Goal: Task Accomplishment & Management: Manage account settings

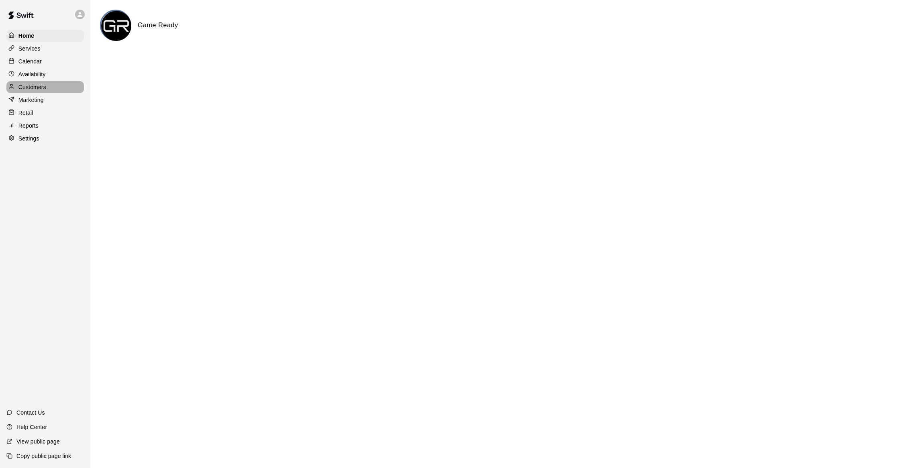
click at [30, 86] on p "Customers" at bounding box center [32, 87] width 28 height 8
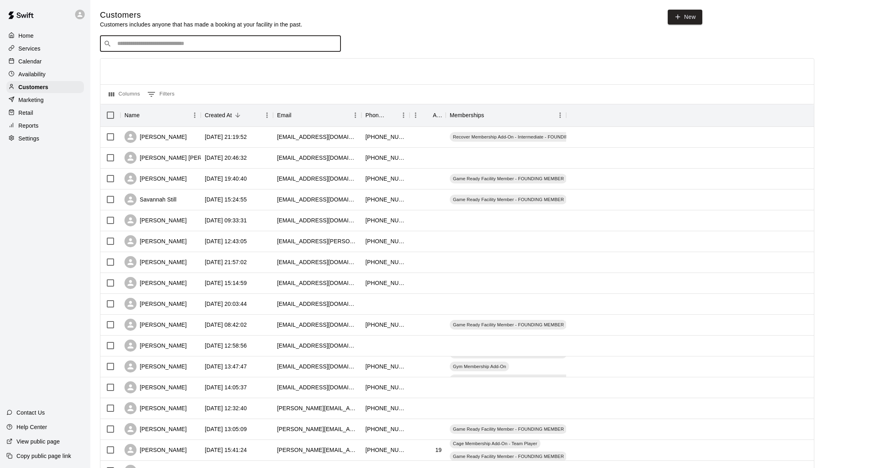
click at [169, 42] on input "Search customers by name or email" at bounding box center [226, 44] width 223 height 8
click at [685, 19] on link "New" at bounding box center [685, 17] width 35 height 15
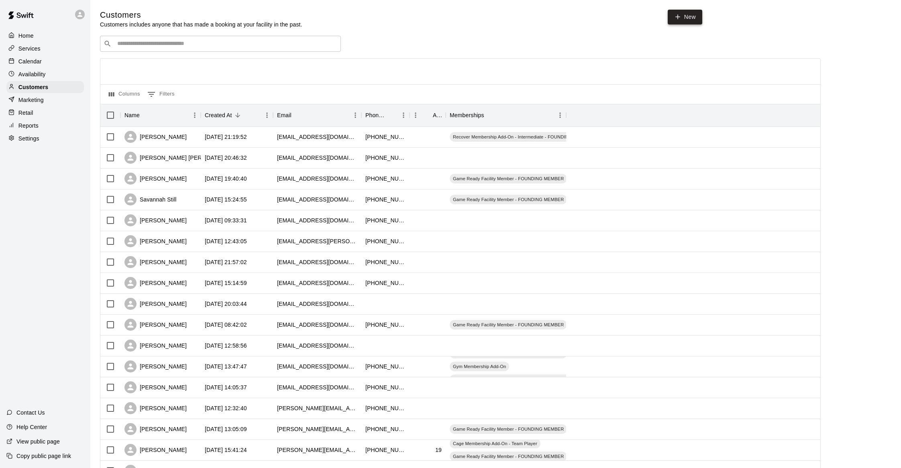
select select "**"
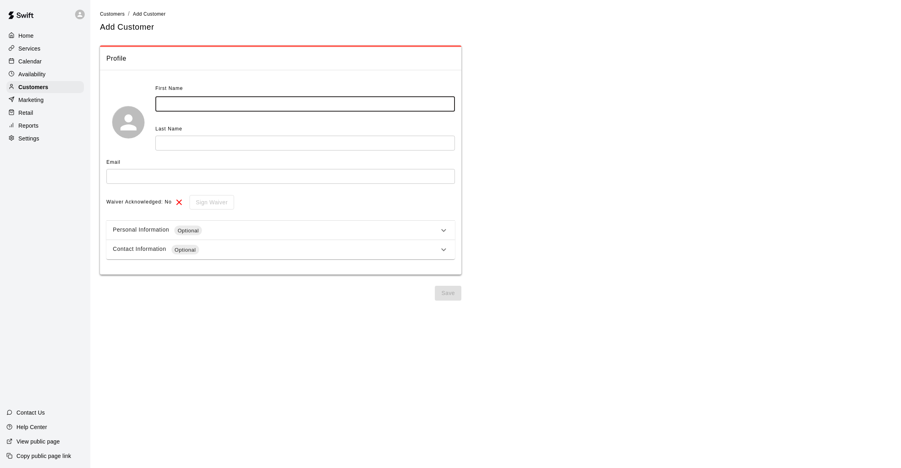
click at [187, 100] on input "text" at bounding box center [305, 104] width 300 height 15
type input "****"
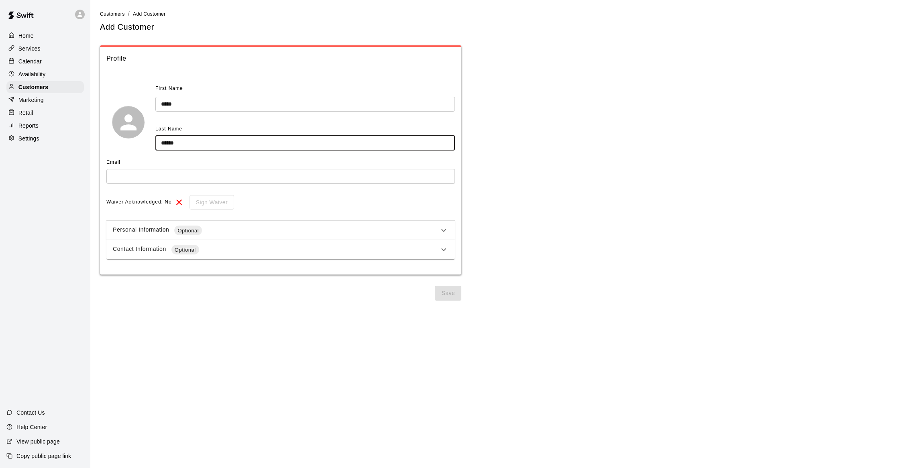
type input "******"
click at [141, 253] on div "Contact Information Optional" at bounding box center [276, 250] width 326 height 10
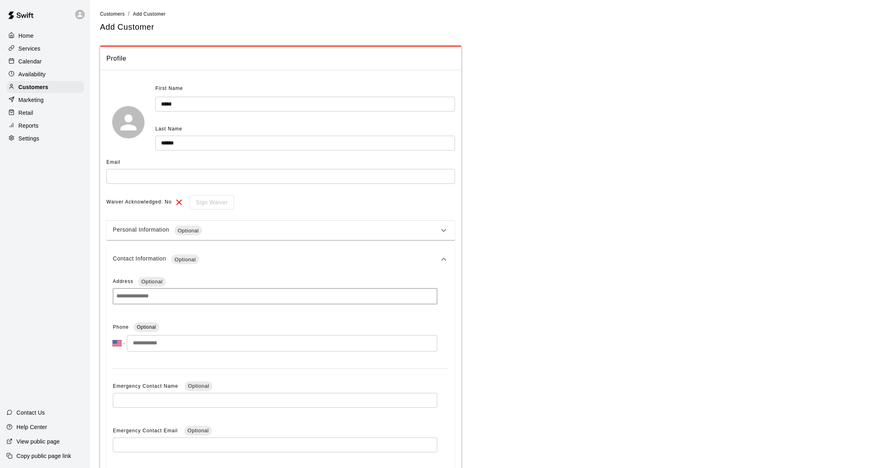
click at [151, 349] on input "tel" at bounding box center [282, 343] width 311 height 16
type input "**********"
click at [145, 176] on input "text" at bounding box center [280, 176] width 349 height 15
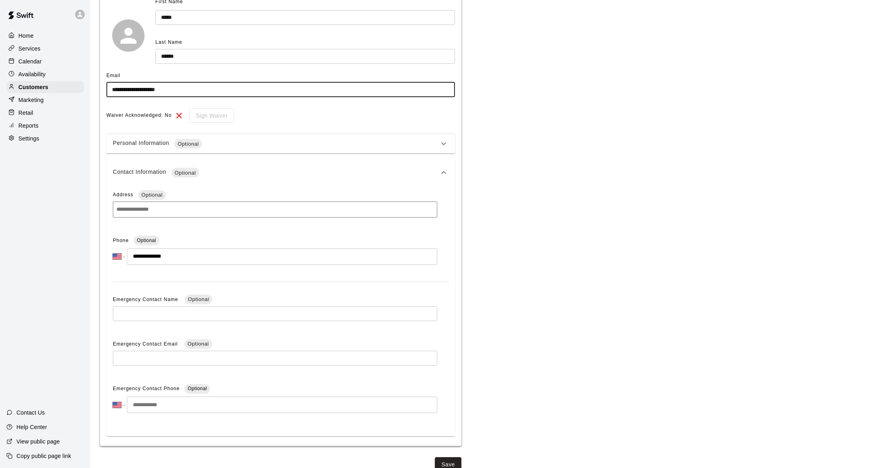
scroll to position [98, 0]
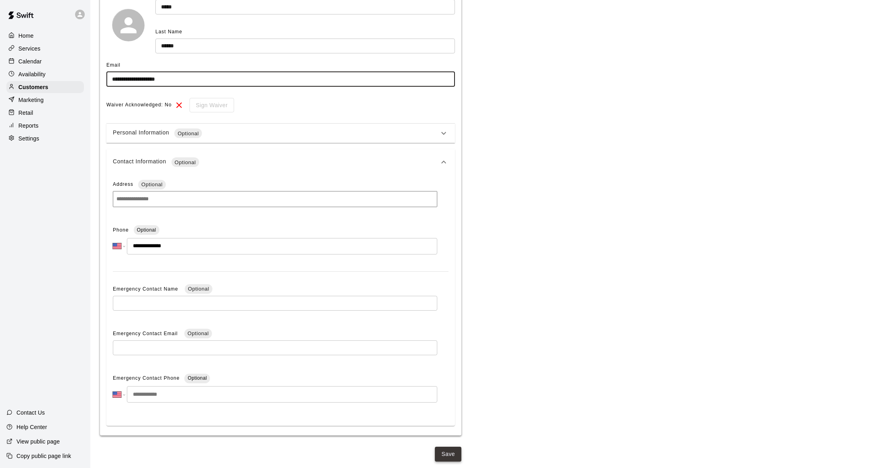
type input "**********"
click at [450, 457] on button "Save" at bounding box center [448, 454] width 27 height 15
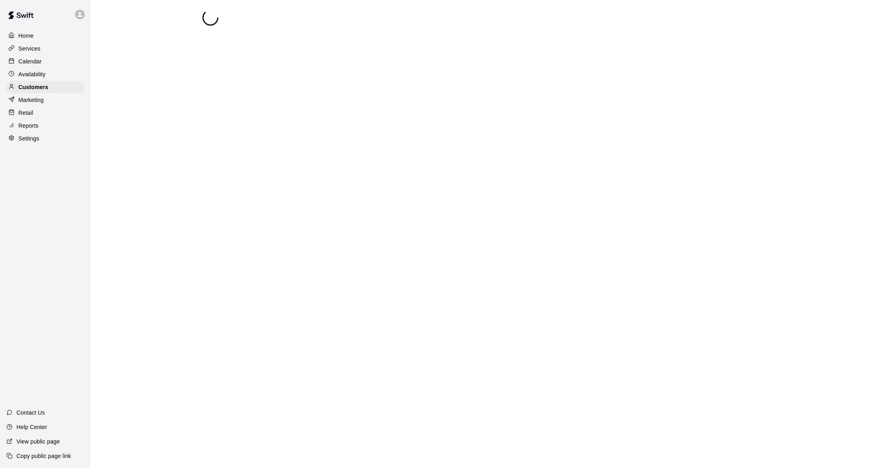
scroll to position [0, 0]
select select "**"
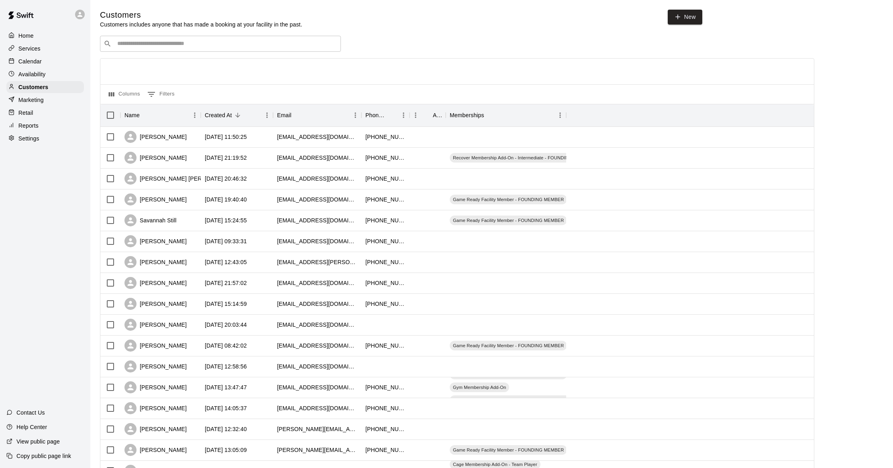
click at [33, 48] on p "Services" at bounding box center [29, 49] width 22 height 8
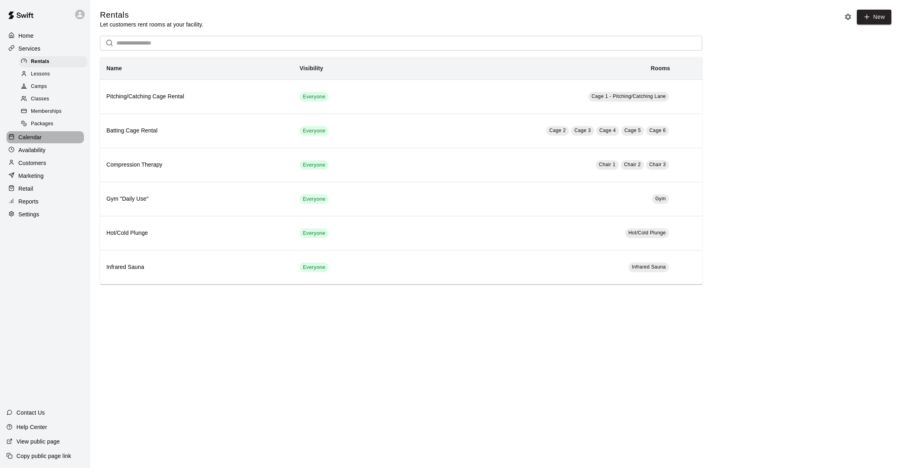
click at [28, 138] on p "Calendar" at bounding box center [29, 137] width 23 height 8
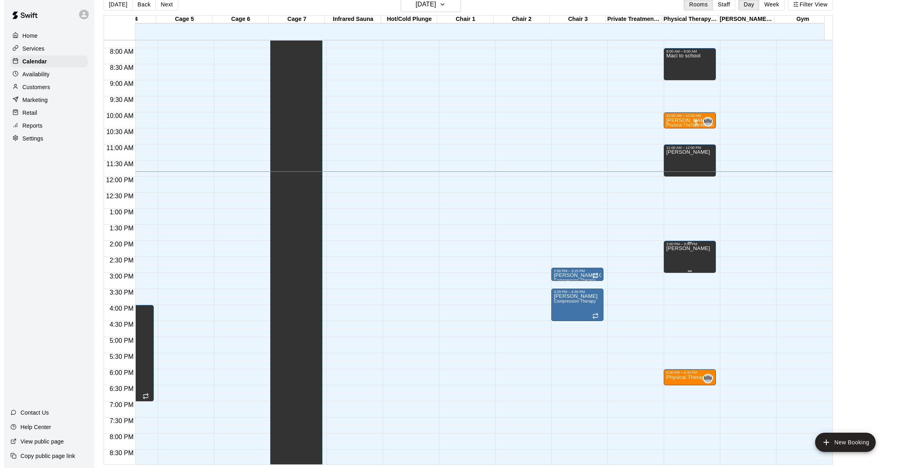
scroll to position [249, 204]
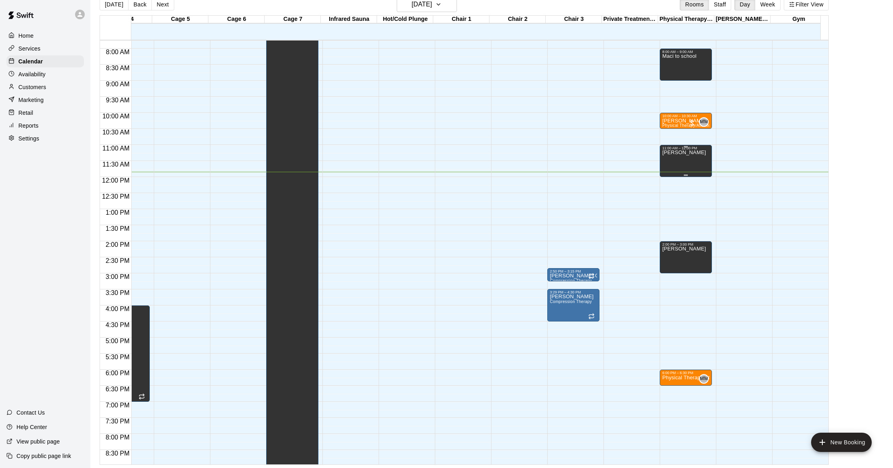
click at [677, 153] on p "[PERSON_NAME]" at bounding box center [684, 153] width 44 height 0
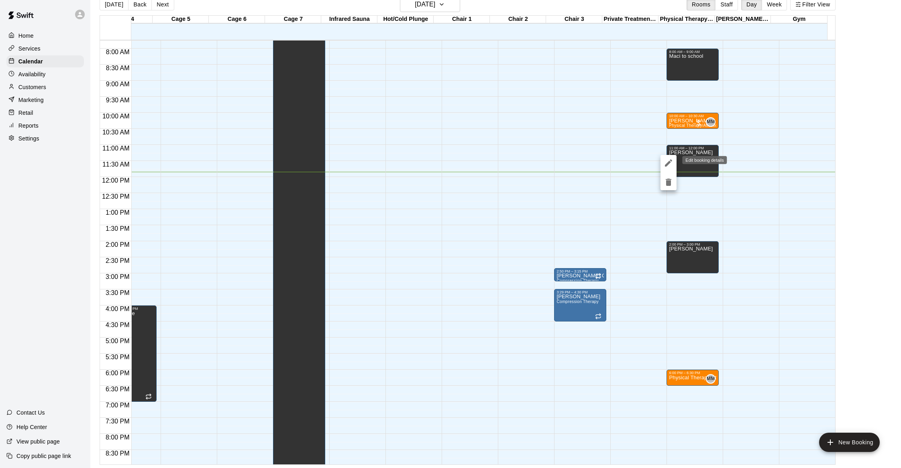
click at [665, 165] on icon "edit" at bounding box center [669, 163] width 10 height 10
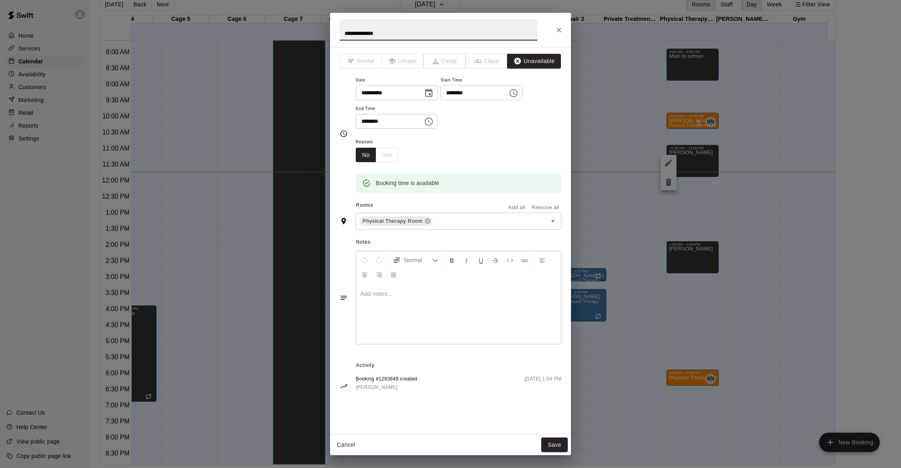
click at [410, 62] on span "Lesson" at bounding box center [403, 61] width 42 height 15
click at [559, 29] on icon "Close" at bounding box center [559, 30] width 8 height 8
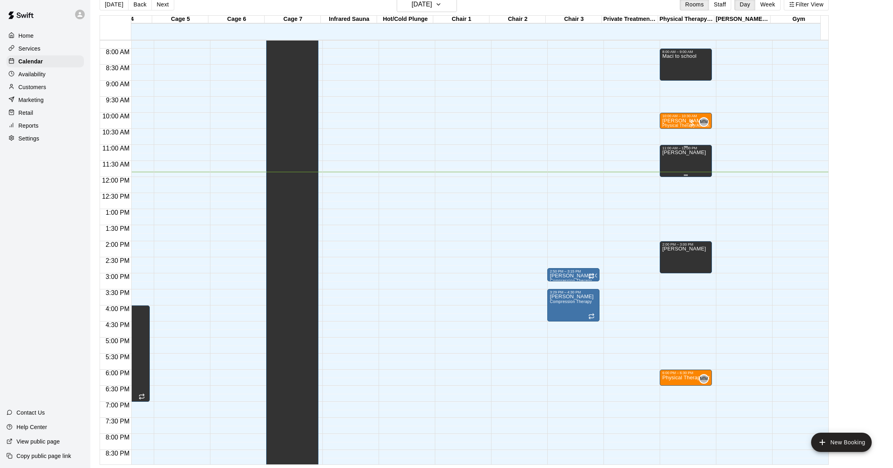
click at [689, 159] on div "[PERSON_NAME]" at bounding box center [684, 384] width 44 height 468
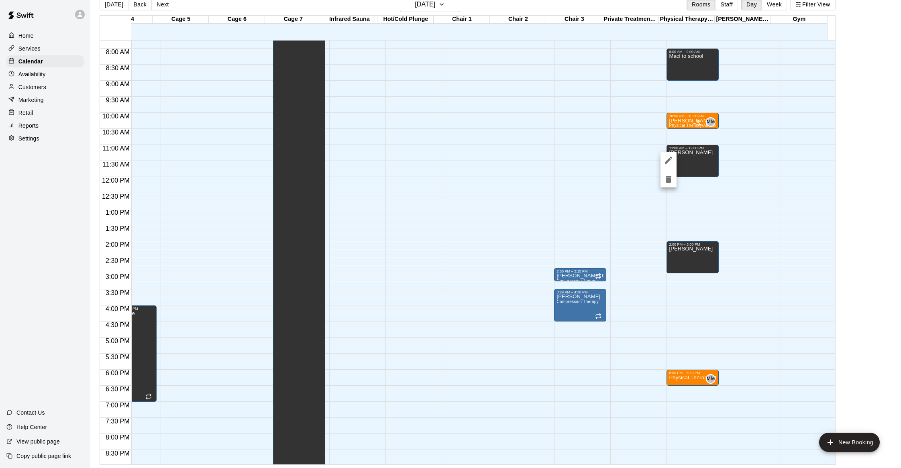
click at [668, 177] on icon "delete" at bounding box center [669, 179] width 6 height 7
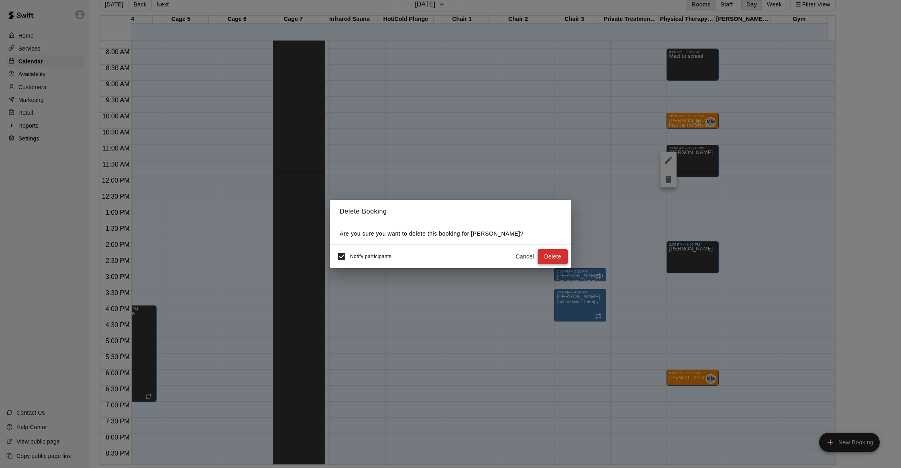
click at [544, 256] on button "Delete" at bounding box center [553, 256] width 30 height 15
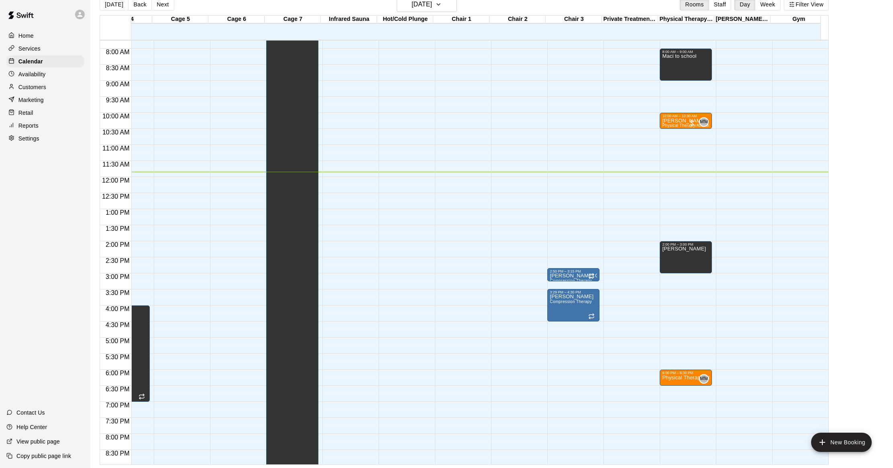
click at [684, 149] on div "12:00 AM – 5:00 AM Closed 8:00 AM – 9:00 AM Maci to school 10:00 AM – 10:30 AM …" at bounding box center [686, 177] width 52 height 771
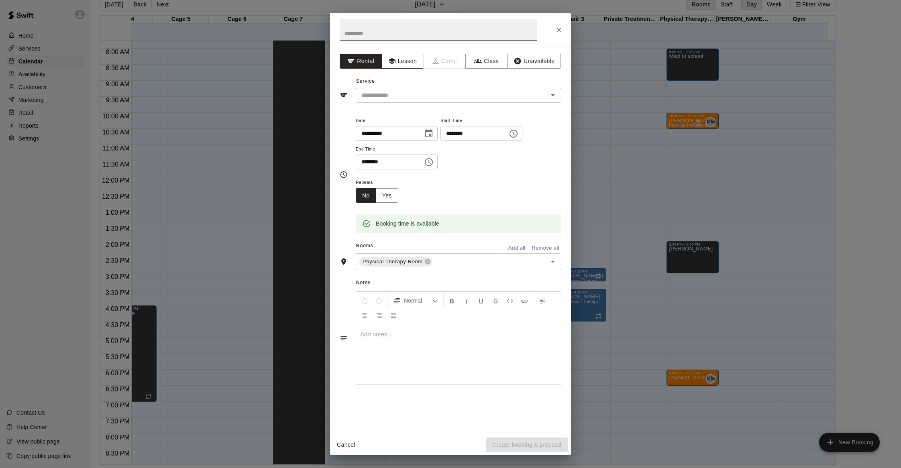
click at [413, 63] on button "Lesson" at bounding box center [403, 61] width 42 height 15
click at [407, 98] on input "text" at bounding box center [446, 95] width 177 height 10
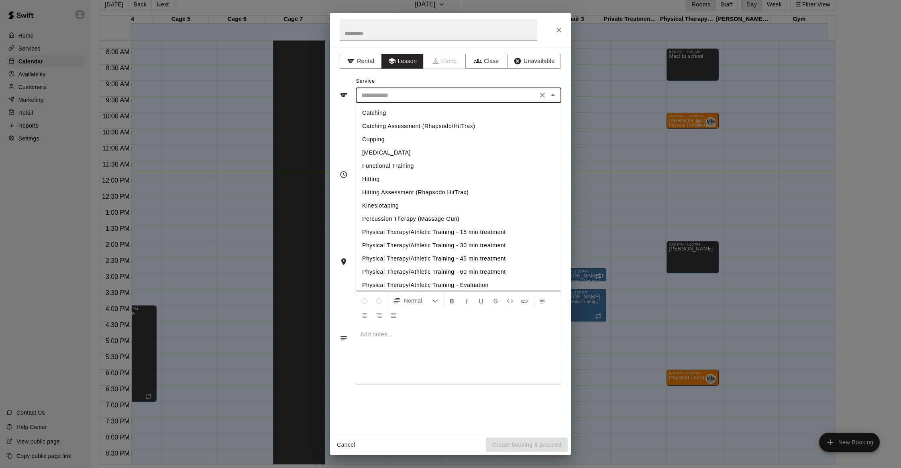
click at [413, 248] on li "Physical Therapy/Athletic Training - 30 min treatment" at bounding box center [459, 245] width 206 height 13
type input "**********"
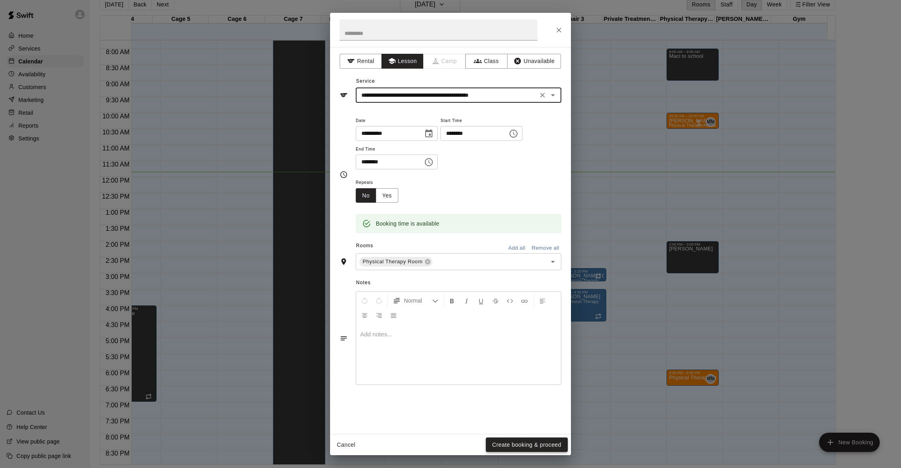
click at [521, 448] on button "Create booking & proceed" at bounding box center [527, 445] width 82 height 15
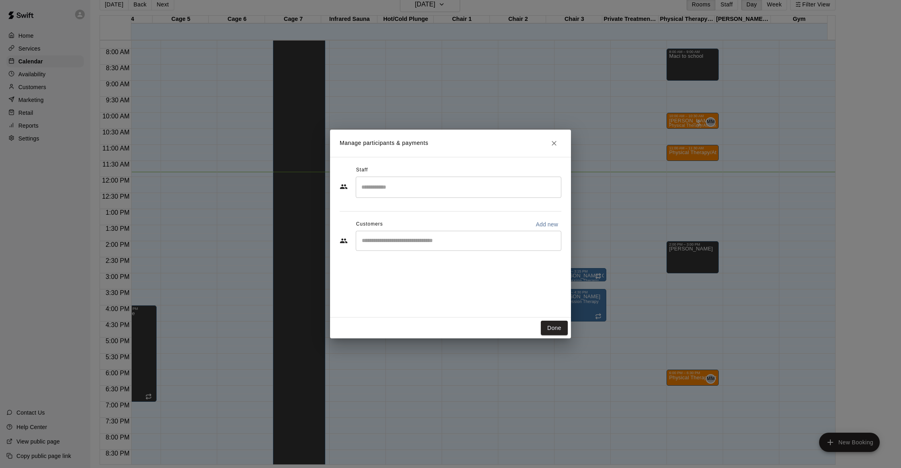
click at [394, 195] on div "​" at bounding box center [459, 187] width 206 height 21
click at [404, 210] on p "[PERSON_NAME]" at bounding box center [400, 210] width 49 height 8
type input "******"
click at [394, 242] on input "Start typing to search customers..." at bounding box center [459, 241] width 198 height 8
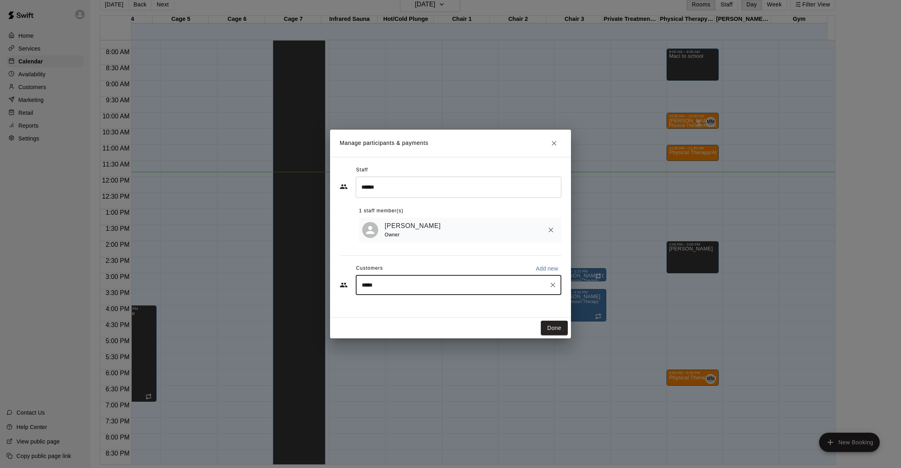
type input "****"
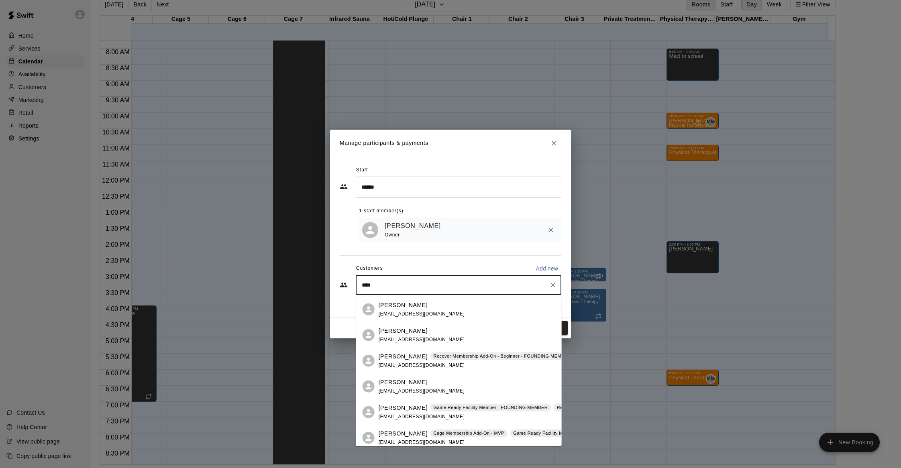
click at [412, 309] on div "[PERSON_NAME] [EMAIL_ADDRESS][DOMAIN_NAME]" at bounding box center [422, 309] width 86 height 17
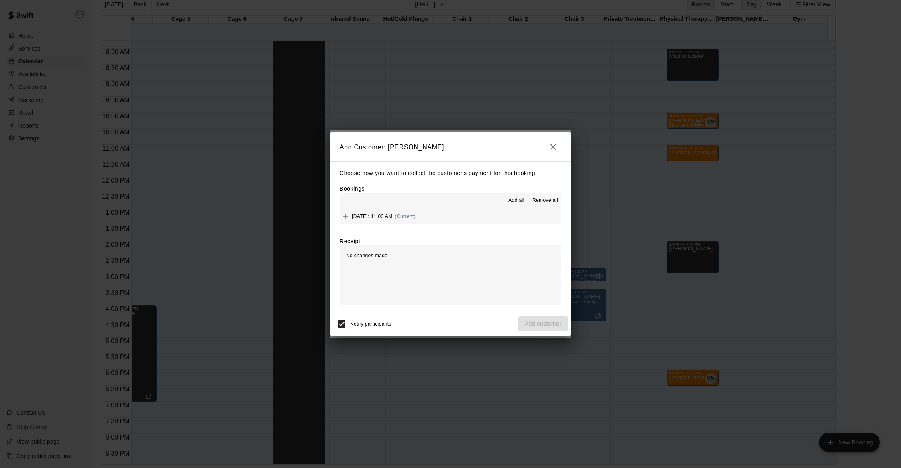
click at [393, 219] on span "[DATE]: 11:00 AM" at bounding box center [372, 217] width 41 height 6
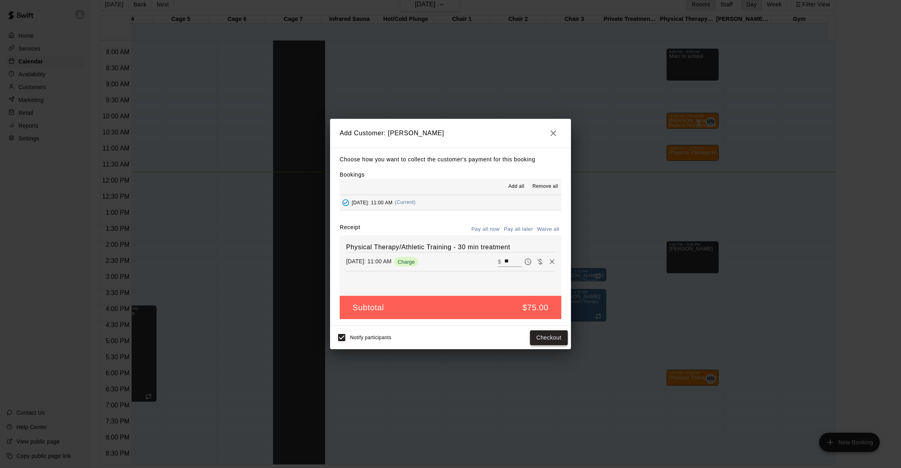
click at [541, 341] on button "Checkout" at bounding box center [549, 338] width 38 height 15
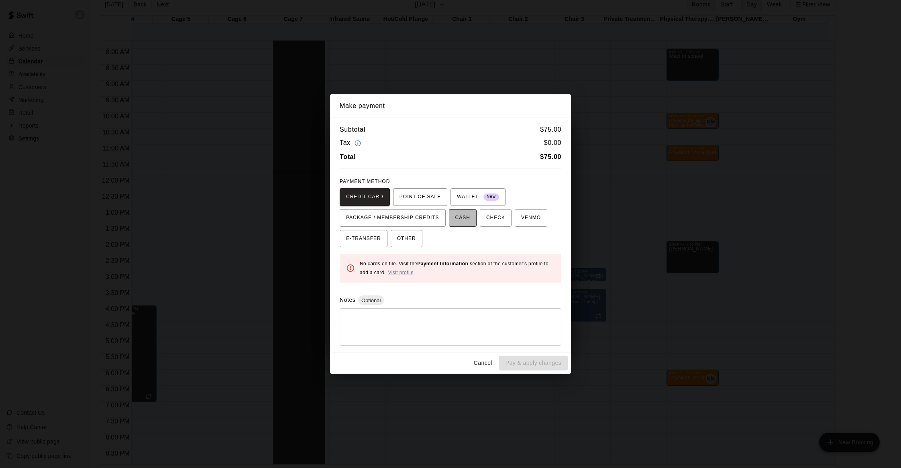
click at [467, 218] on span "CASH" at bounding box center [463, 218] width 15 height 13
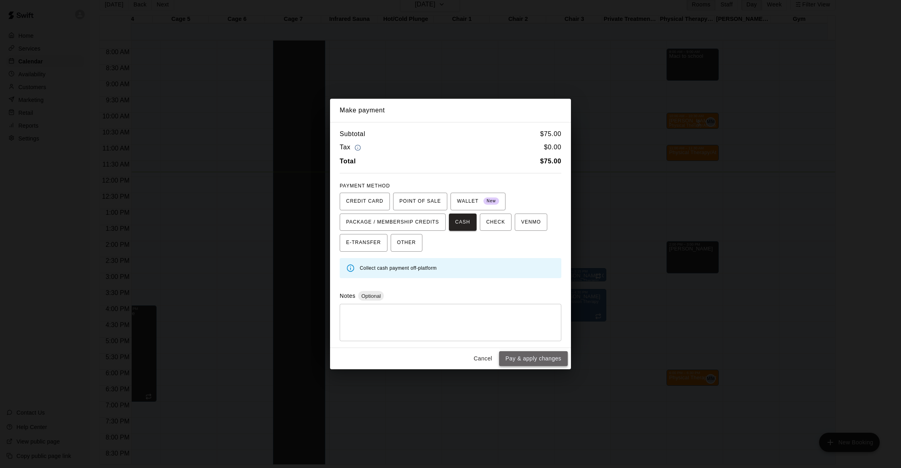
click at [535, 357] on button "Pay & apply changes" at bounding box center [533, 358] width 69 height 15
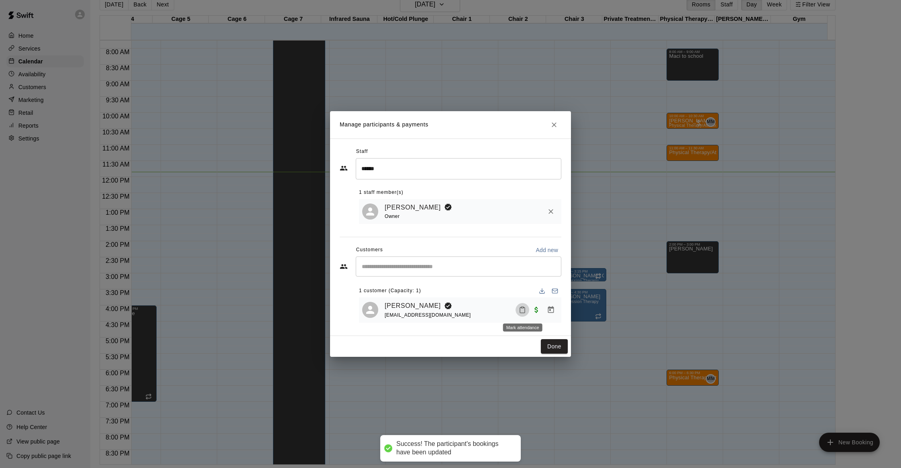
click at [523, 309] on icon "Mark attendance" at bounding box center [522, 310] width 7 height 7
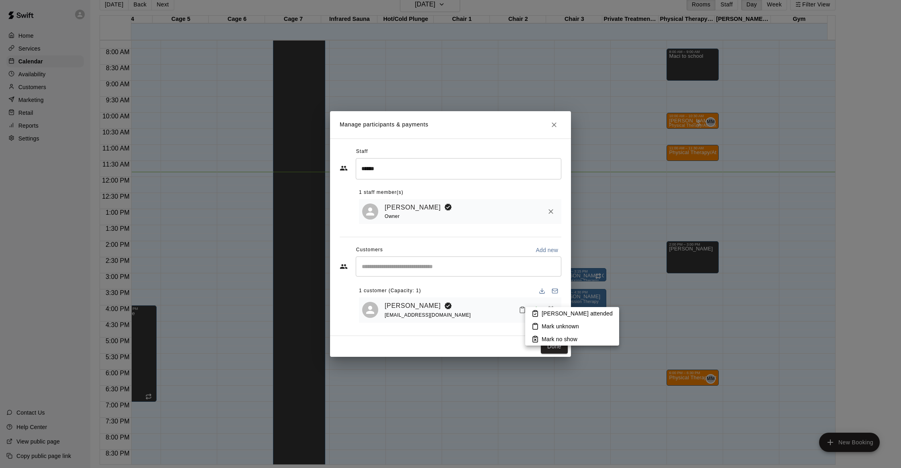
click at [558, 315] on p "[PERSON_NAME] attended" at bounding box center [577, 314] width 71 height 8
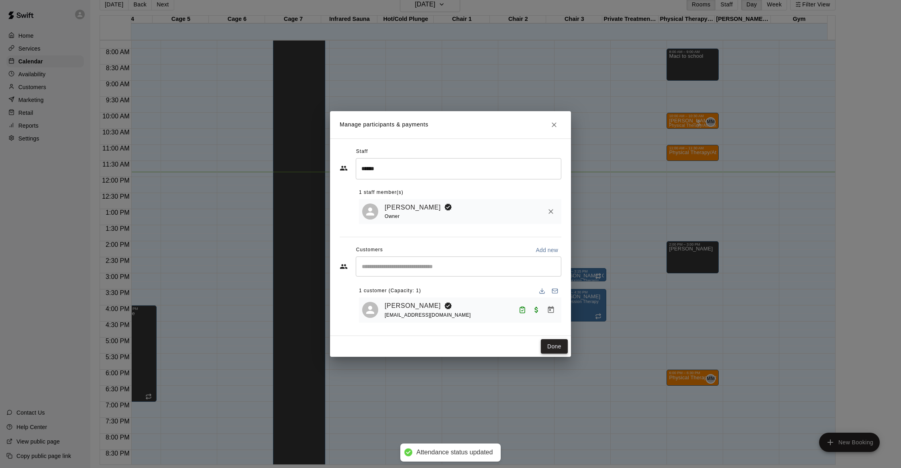
click at [554, 354] on button "Done" at bounding box center [554, 346] width 27 height 15
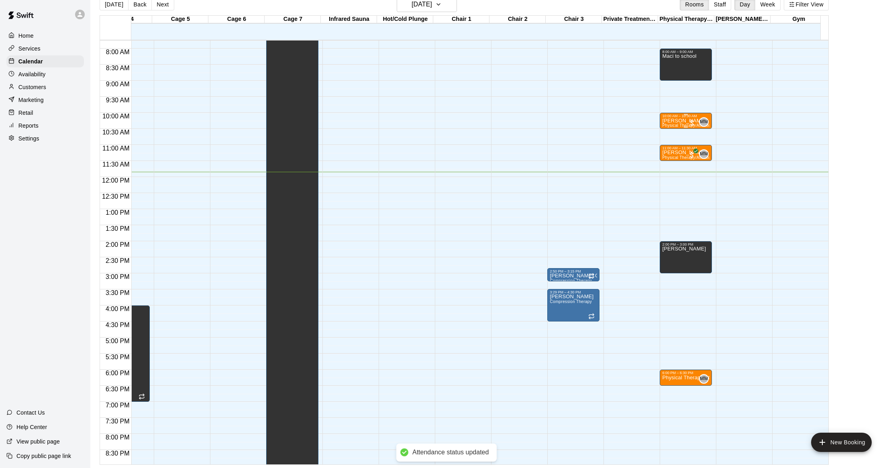
click at [690, 123] on div at bounding box center [692, 123] width 8 height 8
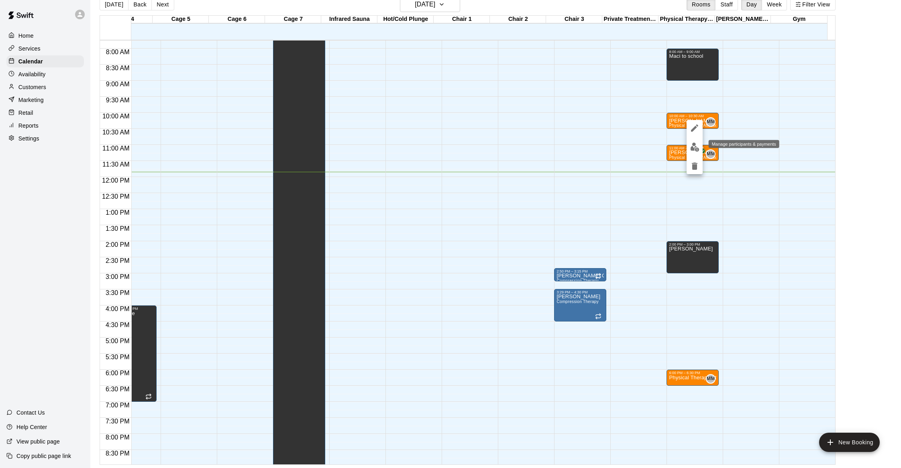
click at [691, 152] on button "edit" at bounding box center [695, 147] width 16 height 16
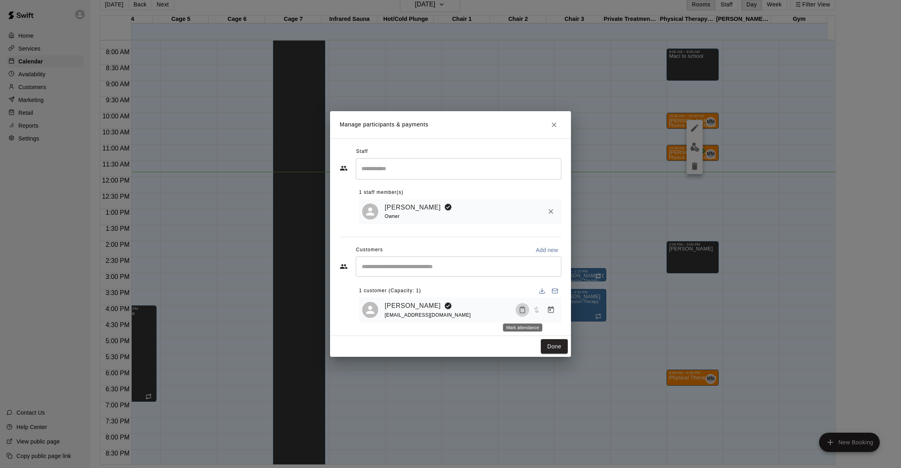
click at [525, 311] on icon "Mark attendance" at bounding box center [522, 310] width 7 height 7
click at [550, 315] on p "[PERSON_NAME] attended" at bounding box center [577, 314] width 71 height 8
click at [549, 309] on icon "Manage bookings & payment" at bounding box center [551, 310] width 6 height 7
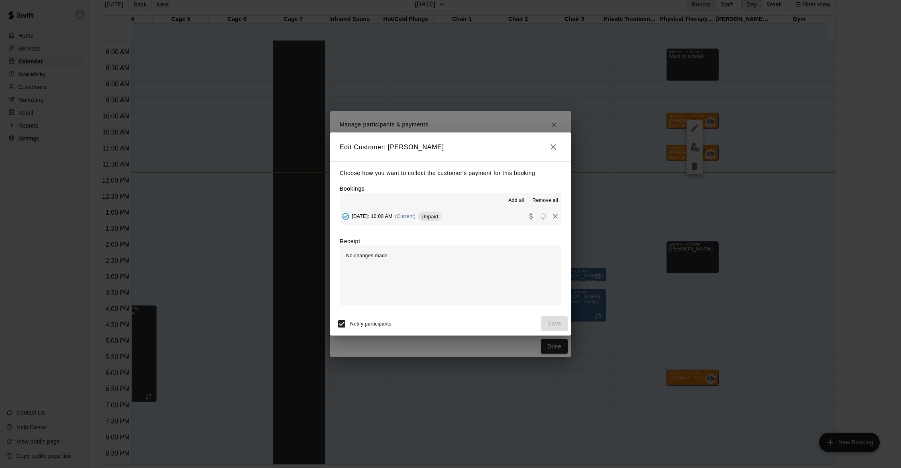
click at [393, 215] on span "[DATE]: 10:00 AM" at bounding box center [372, 217] width 41 height 6
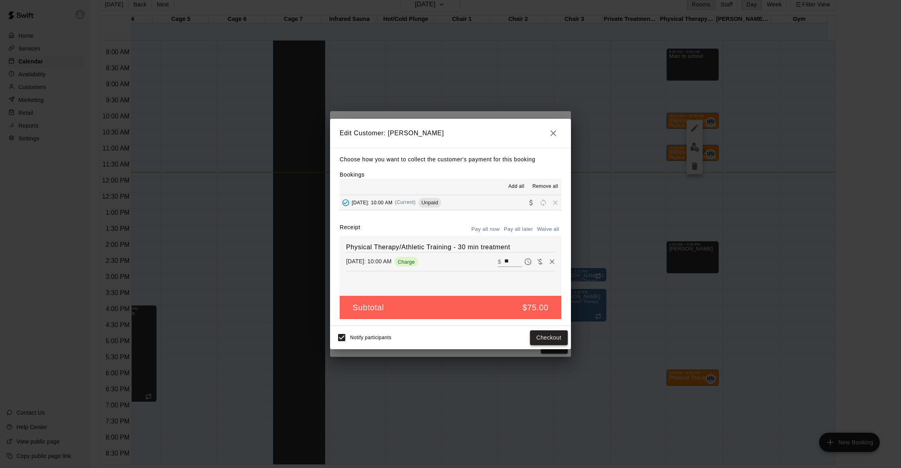
click at [542, 339] on button "Checkout" at bounding box center [549, 338] width 38 height 15
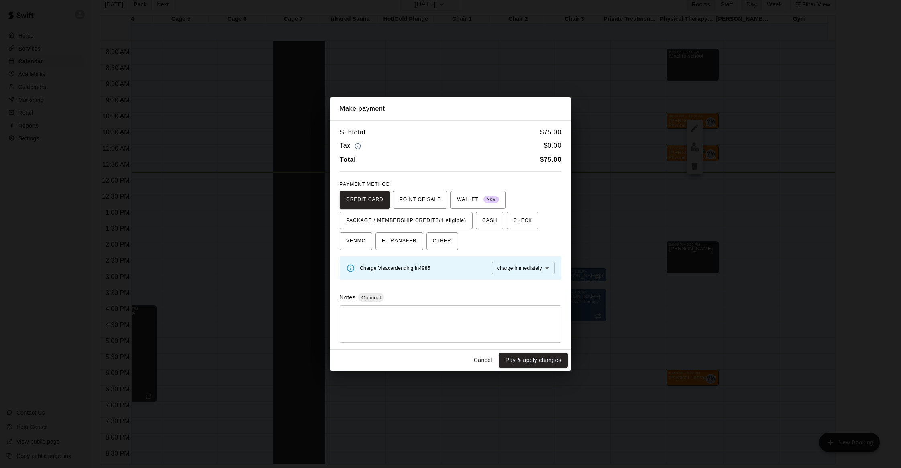
click at [494, 322] on textarea at bounding box center [450, 325] width 210 height 24
click at [521, 359] on button "Pay & apply changes" at bounding box center [533, 360] width 69 height 15
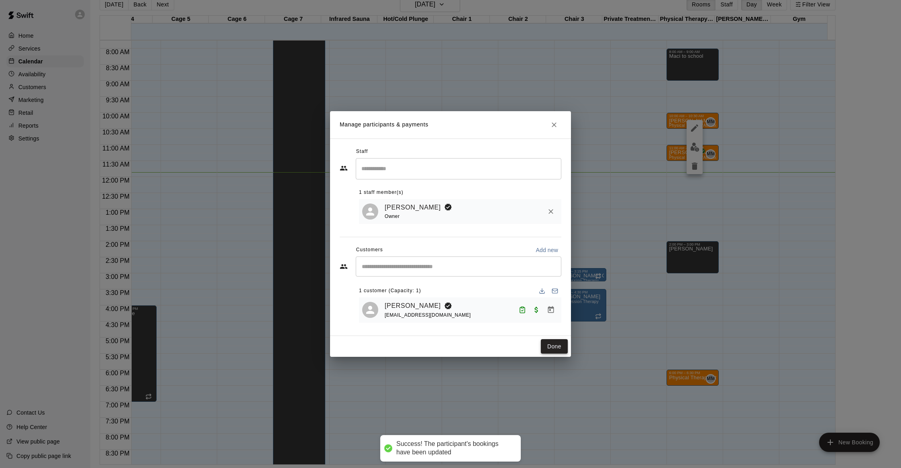
click at [561, 346] on button "Done" at bounding box center [554, 346] width 27 height 15
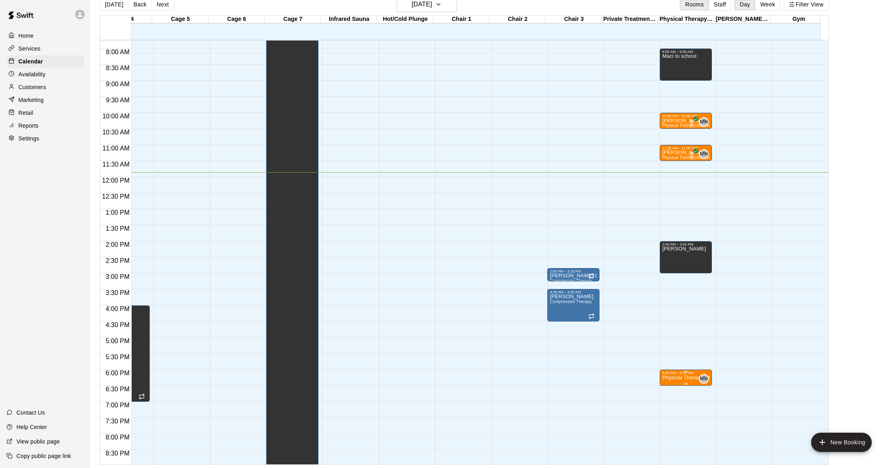
click at [683, 374] on div "6:00 PM – 6:30 PM" at bounding box center [685, 373] width 47 height 4
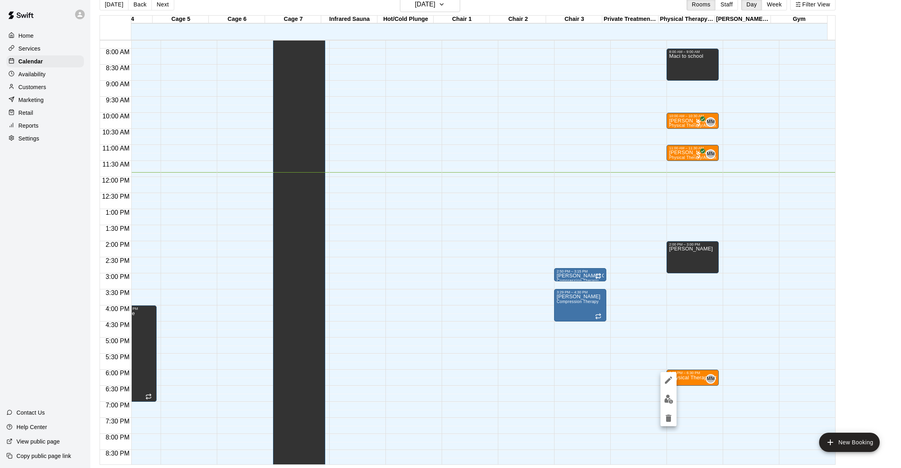
click at [668, 395] on img "edit" at bounding box center [668, 399] width 9 height 9
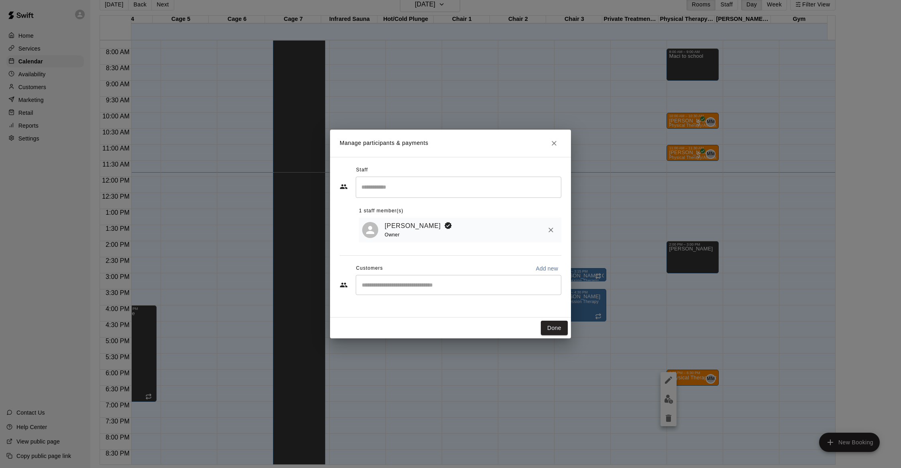
click at [390, 281] on div "​" at bounding box center [459, 285] width 206 height 20
drag, startPoint x: 405, startPoint y: 290, endPoint x: 290, endPoint y: 275, distance: 116.3
click at [325, 276] on div "Manage participants & payments Staff ​ 1 staff member(s) [PERSON_NAME] Owner Cu…" at bounding box center [450, 234] width 901 height 468
type input "*"
click at [552, 145] on icon "Close" at bounding box center [554, 143] width 8 height 8
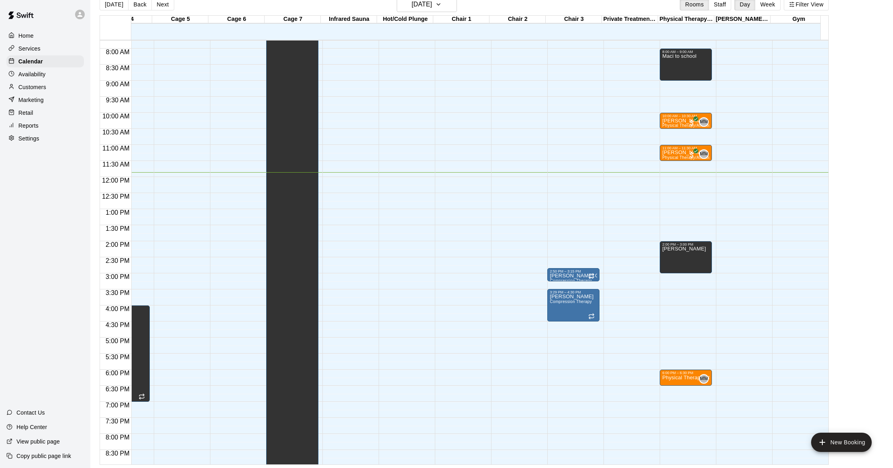
click at [678, 279] on div "12:00 AM – 5:00 AM Closed 8:00 AM – 9:00 AM Maci to school 10:00 AM – 10:30 AM …" at bounding box center [686, 177] width 52 height 771
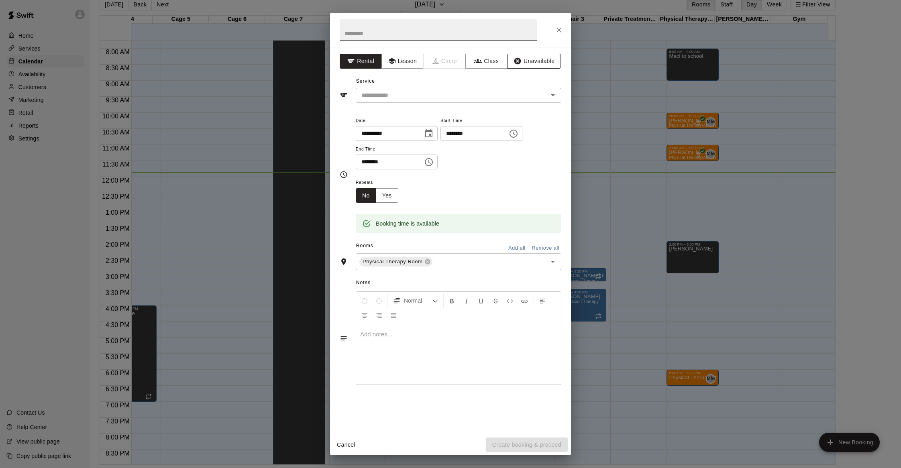
click at [521, 63] on icon "button" at bounding box center [518, 61] width 8 height 8
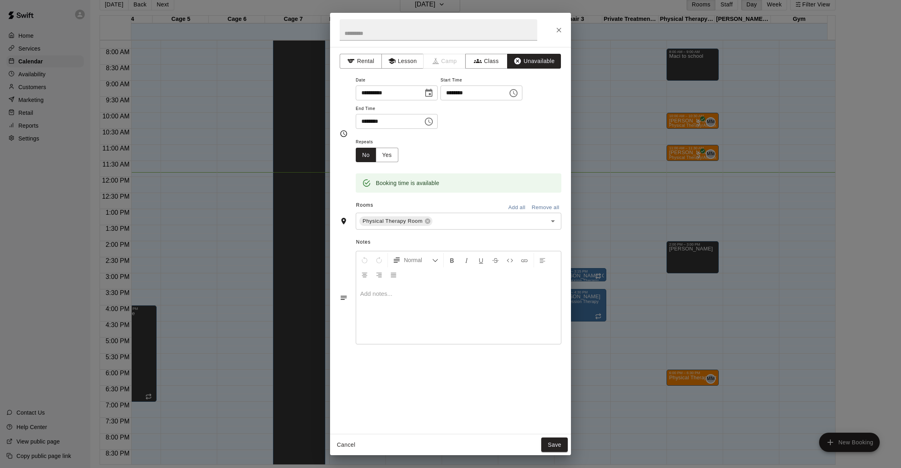
click at [433, 118] on icon "Choose time, selected time is 3:30 PM" at bounding box center [429, 122] width 8 height 8
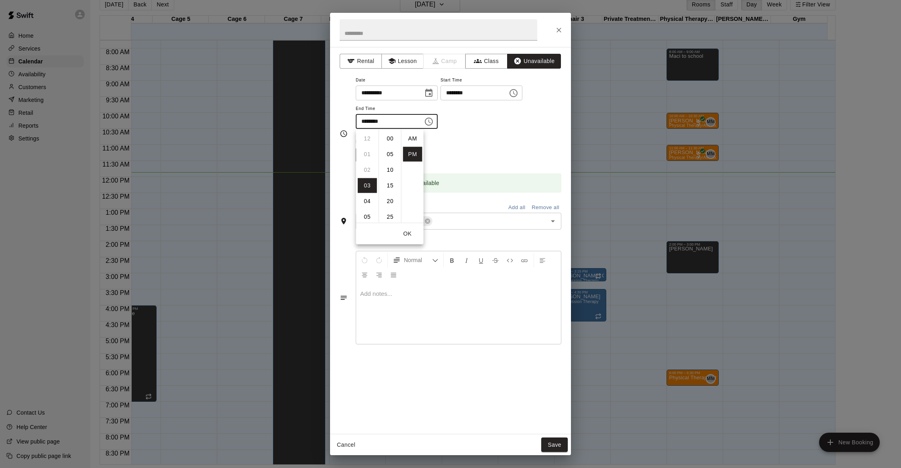
scroll to position [14, 0]
click at [367, 182] on li "06" at bounding box center [367, 185] width 19 height 15
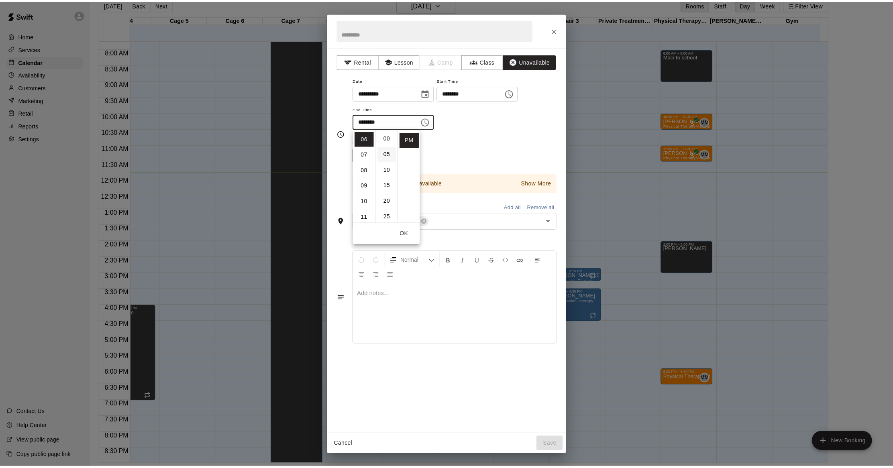
scroll to position [0, 0]
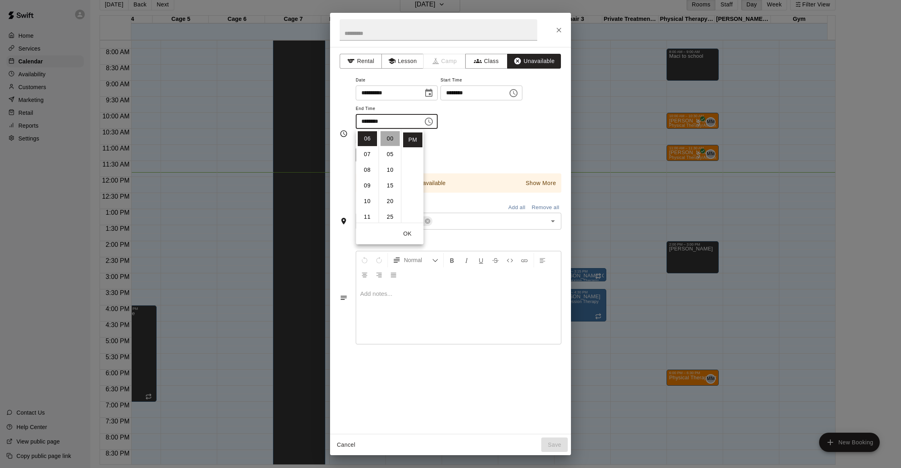
click at [388, 139] on li "00" at bounding box center [390, 138] width 19 height 15
type input "********"
click at [556, 443] on button "Save" at bounding box center [555, 445] width 27 height 15
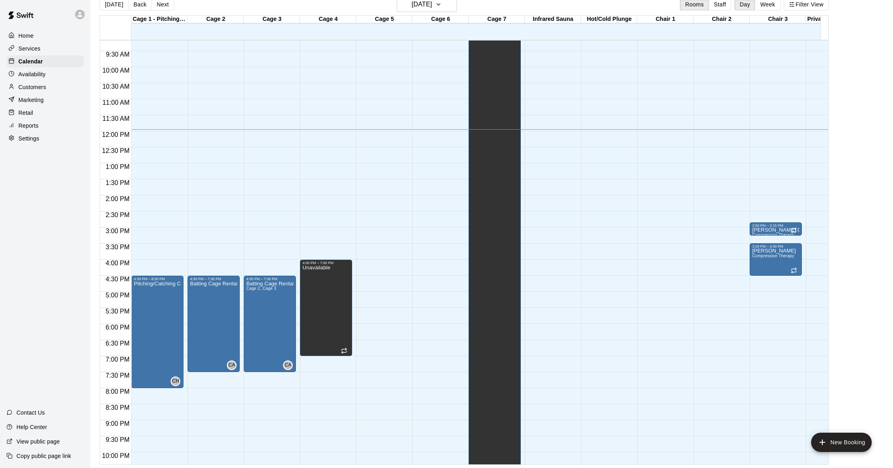
scroll to position [356, 0]
